Goal: Go to known website: Access a specific website the user already knows

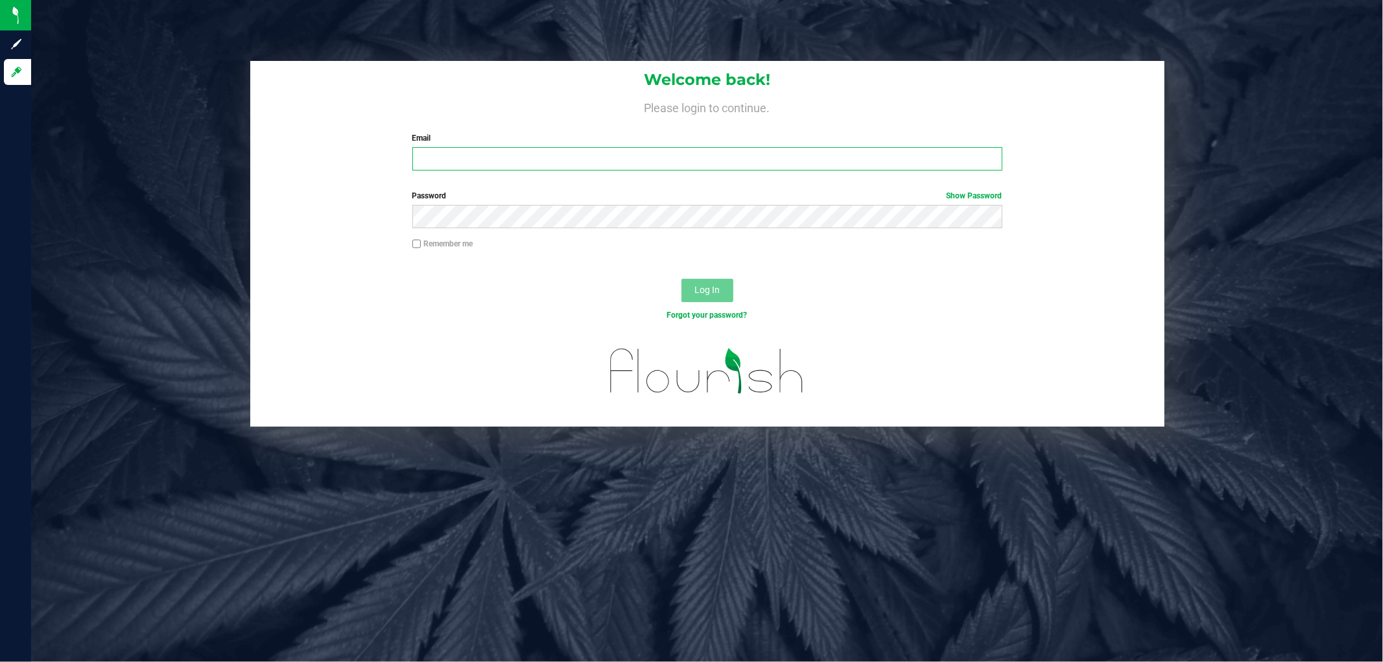
click at [458, 154] on input "Email" at bounding box center [707, 158] width 590 height 23
paste input "[EMAIL_ADDRESS][DOMAIN_NAME]"
type input "[EMAIL_ADDRESS][DOMAIN_NAME]"
click at [681, 279] on button "Log In" at bounding box center [707, 290] width 52 height 23
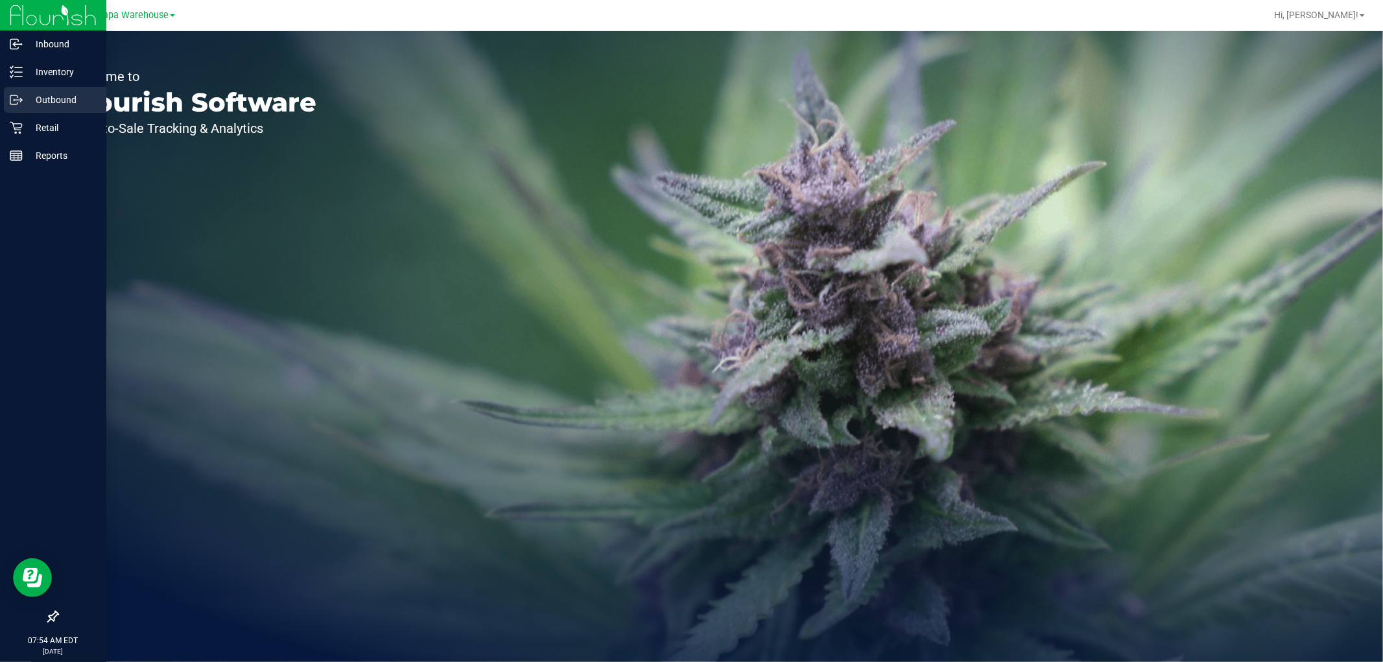
click at [48, 102] on p "Outbound" at bounding box center [62, 100] width 78 height 16
